Goal: Task Accomplishment & Management: Manage account settings

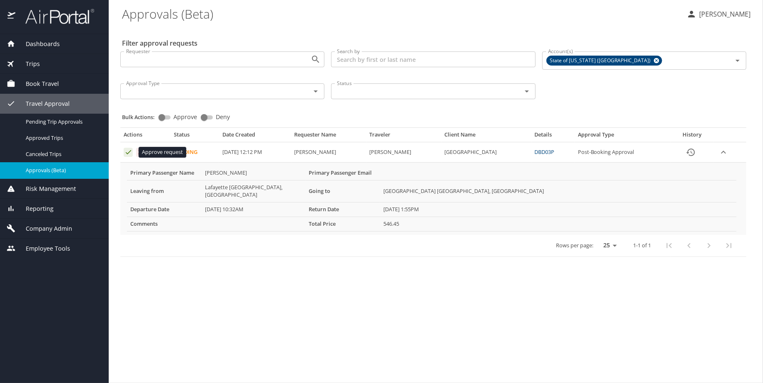
click at [128, 151] on icon "Approval table" at bounding box center [128, 152] width 8 height 8
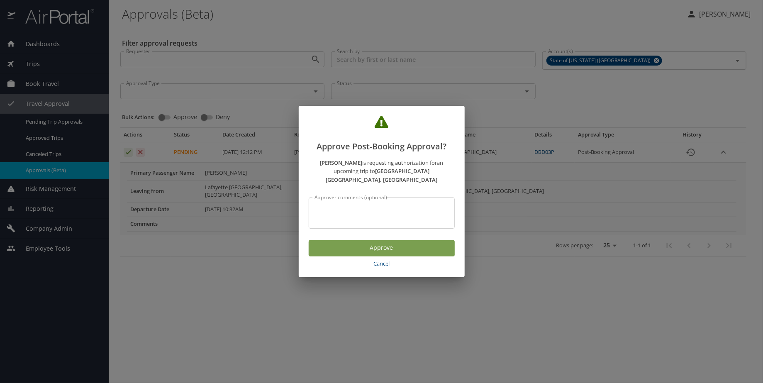
click at [371, 244] on span "Approve" at bounding box center [381, 248] width 133 height 10
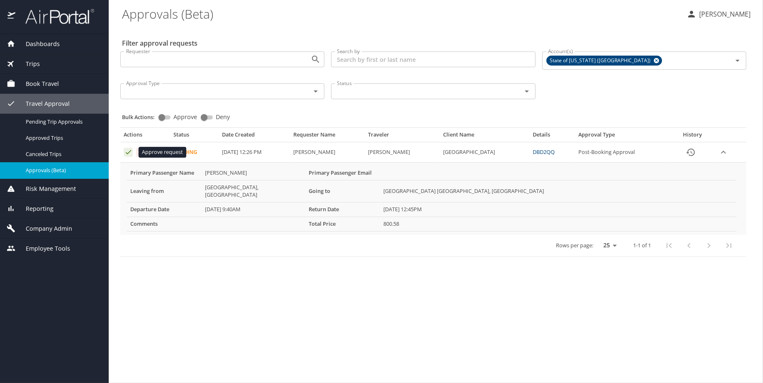
click at [130, 151] on icon "Approval table" at bounding box center [128, 152] width 5 height 4
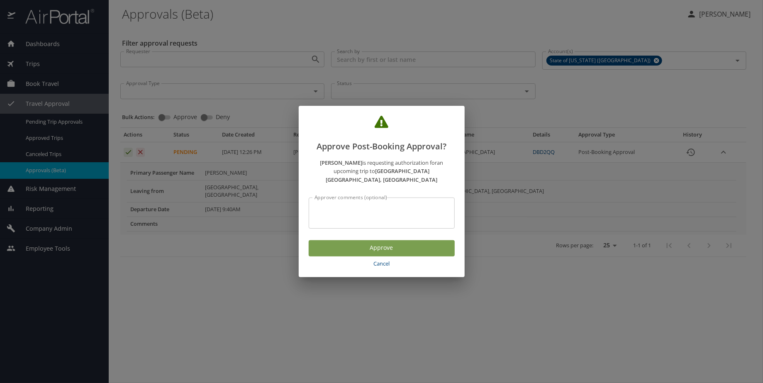
click at [384, 244] on span "Approve" at bounding box center [381, 248] width 133 height 10
